Goal: Check status: Check status

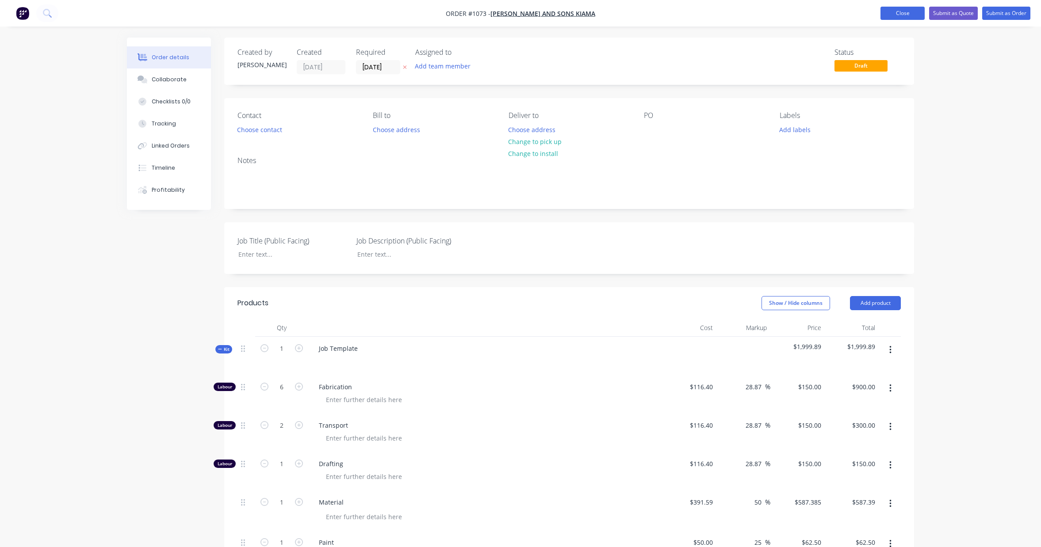
click at [910, 15] on button "Close" at bounding box center [902, 13] width 44 height 13
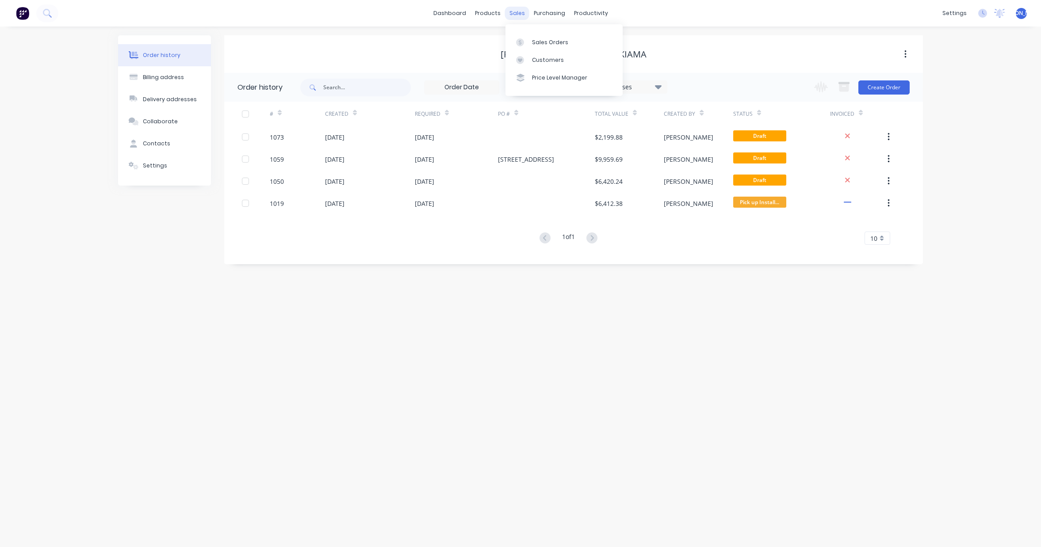
click at [517, 16] on div "sales" at bounding box center [517, 13] width 24 height 13
click at [538, 38] on div "Sales Orders" at bounding box center [550, 42] width 36 height 8
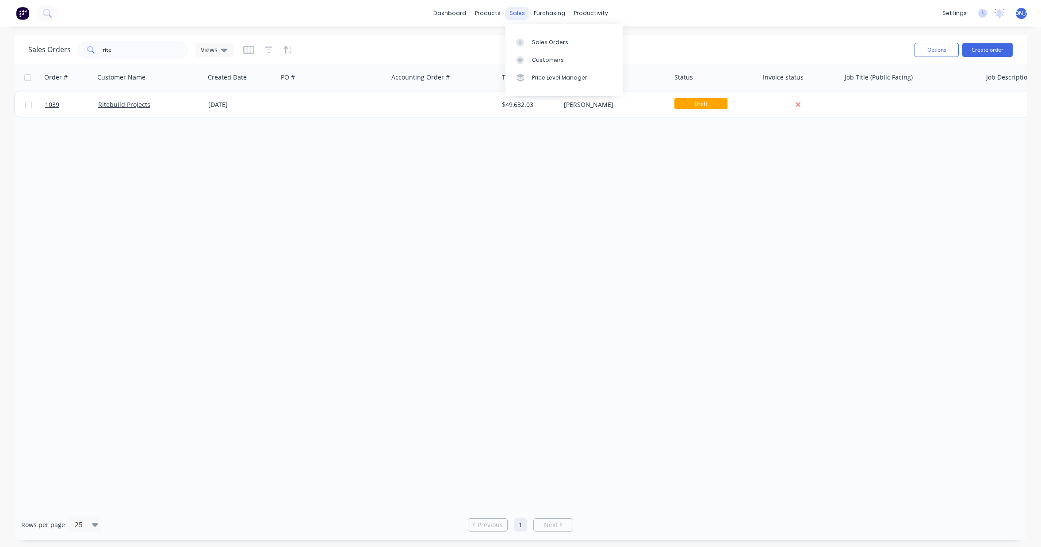
click at [517, 13] on div "sales" at bounding box center [517, 13] width 24 height 13
click at [547, 44] on div "Sales Orders" at bounding box center [550, 42] width 36 height 8
click at [544, 42] on div "Sales Orders" at bounding box center [550, 42] width 36 height 8
click at [459, 9] on link "dashboard" at bounding box center [450, 13] width 42 height 13
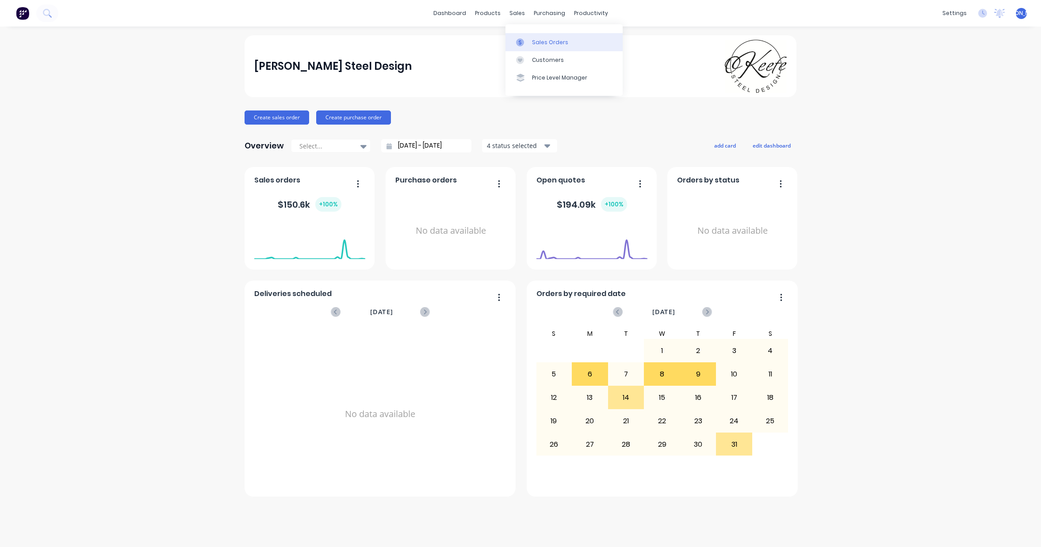
click at [537, 38] on div "Sales Orders" at bounding box center [550, 42] width 36 height 8
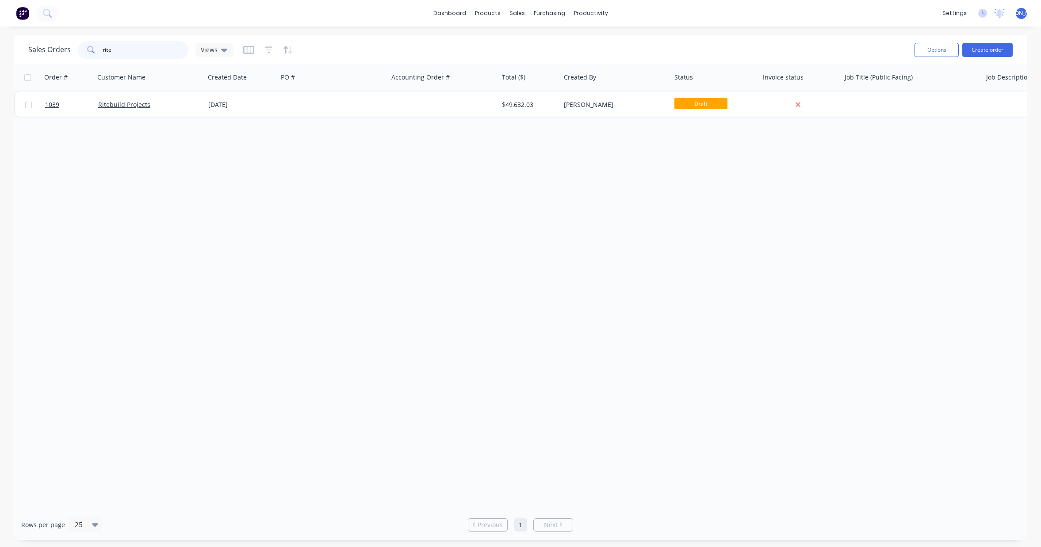
drag, startPoint x: 135, startPoint y: 56, endPoint x: 84, endPoint y: 53, distance: 50.9
click at [86, 53] on div "rite" at bounding box center [133, 50] width 111 height 18
drag, startPoint x: 99, startPoint y: 50, endPoint x: 71, endPoint y: 49, distance: 27.9
click at [72, 49] on div "Sales Orders rite Views" at bounding box center [130, 50] width 204 height 18
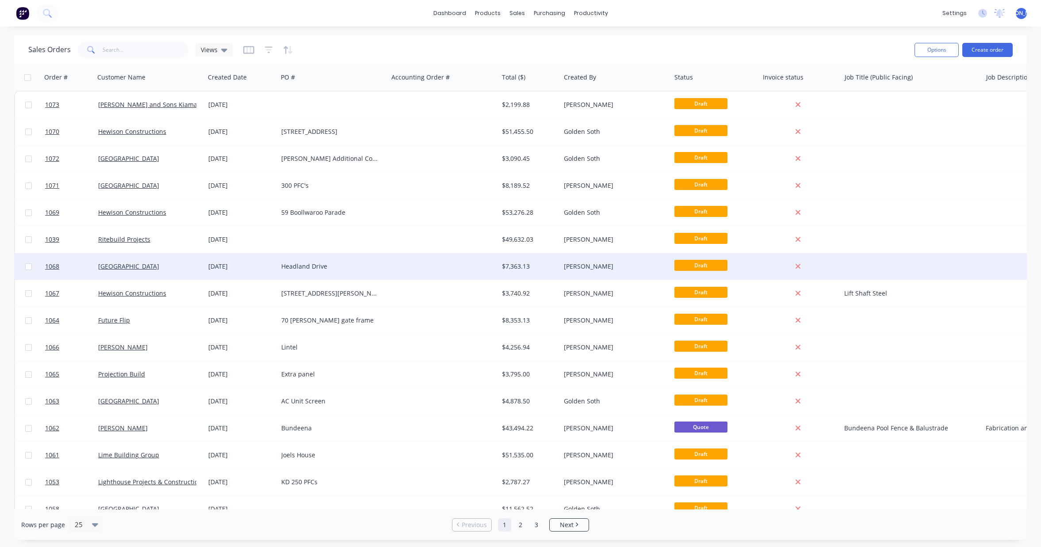
click at [324, 265] on div "Headland Drive" at bounding box center [330, 266] width 98 height 9
